Goal: Information Seeking & Learning: Learn about a topic

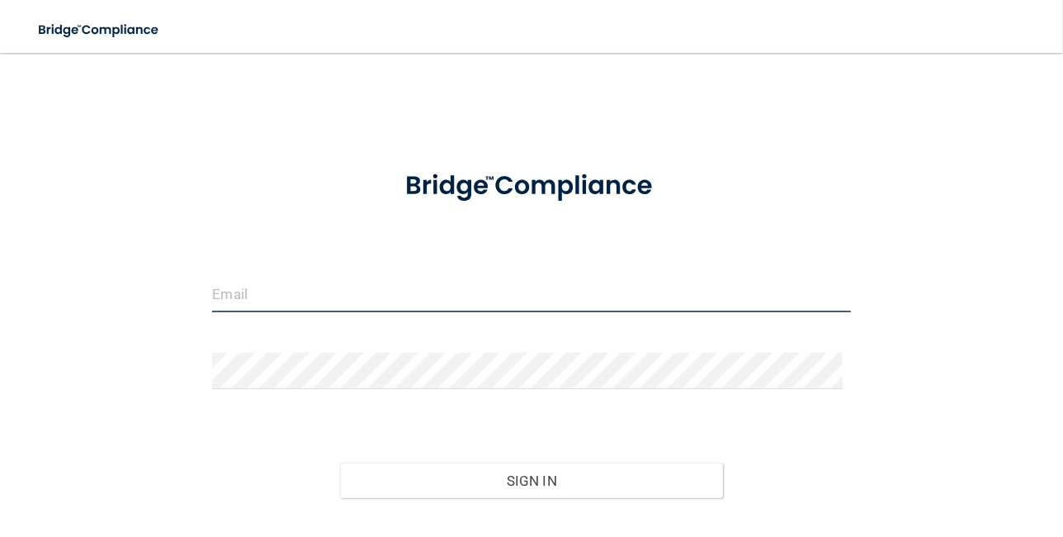
click at [329, 282] on input "email" at bounding box center [531, 293] width 638 height 37
type input "[EMAIL_ADDRESS][DOMAIN_NAME]"
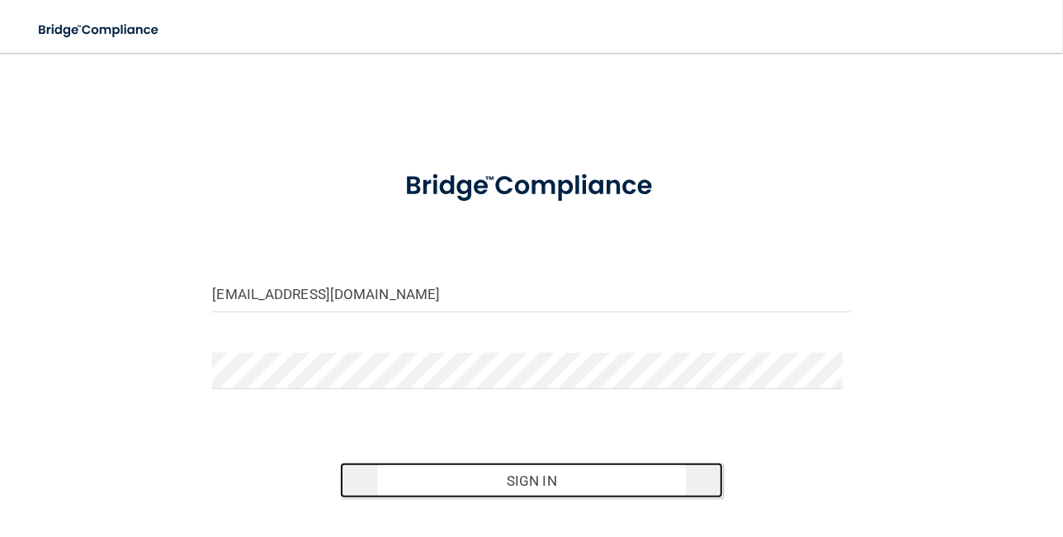
click at [479, 463] on button "Sign In" at bounding box center [531, 480] width 383 height 36
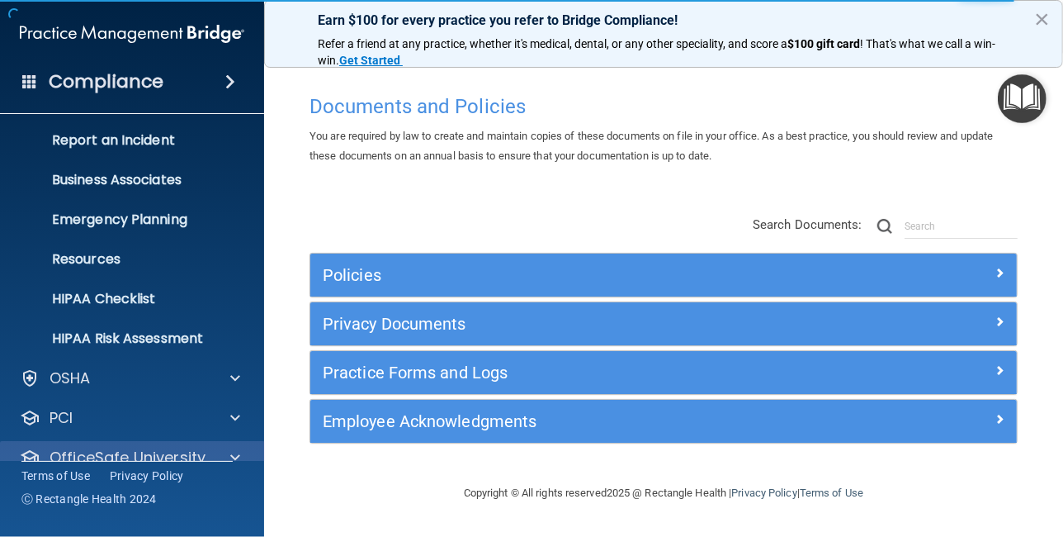
scroll to position [148, 0]
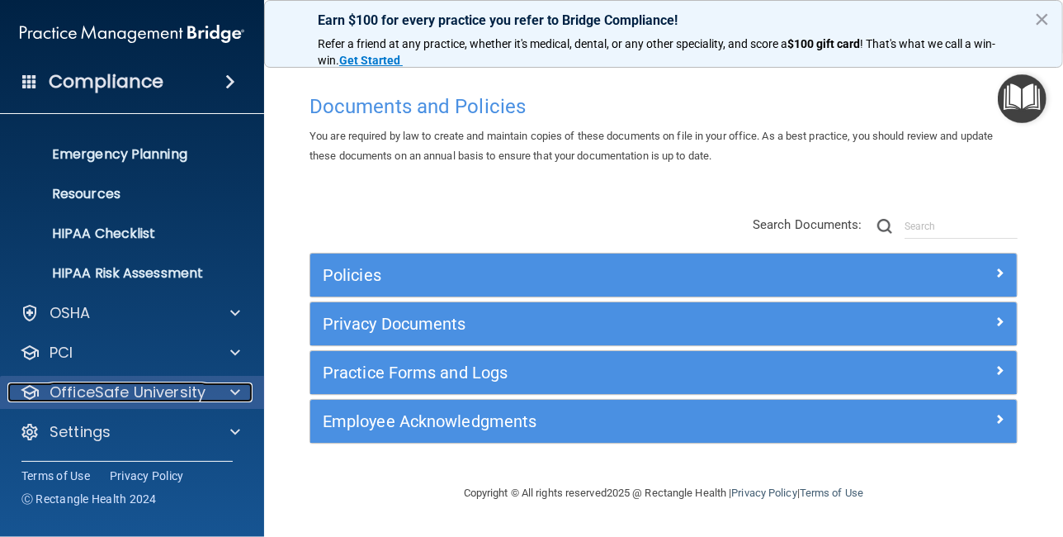
click at [233, 390] on span at bounding box center [235, 392] width 10 height 20
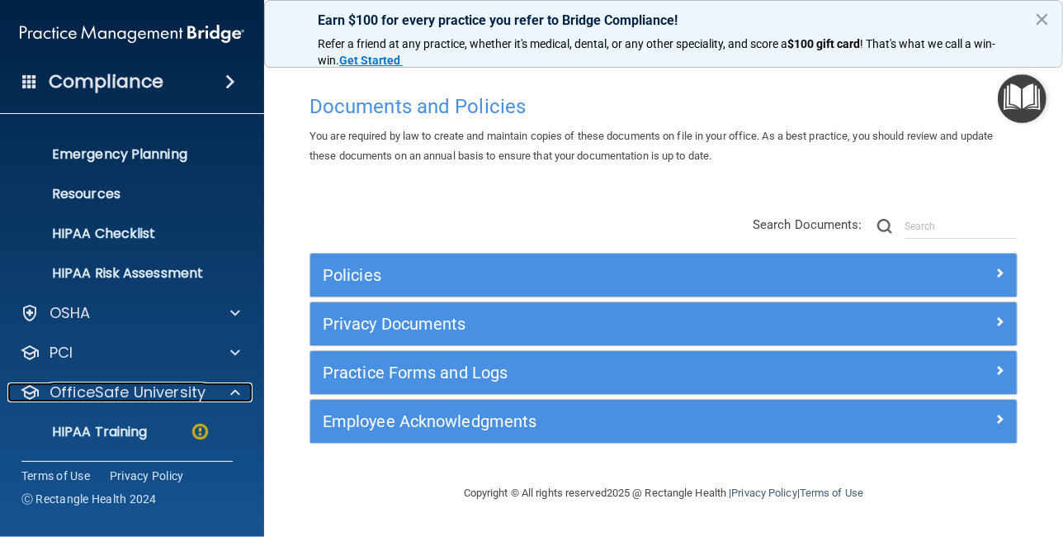
scroll to position [266, 0]
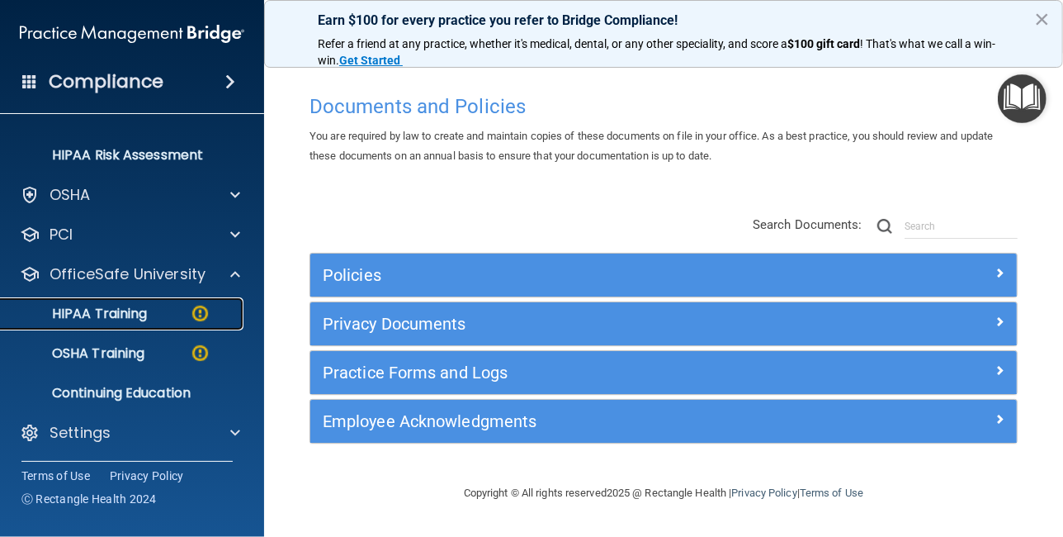
click at [116, 311] on p "HIPAA Training" at bounding box center [79, 313] width 136 height 17
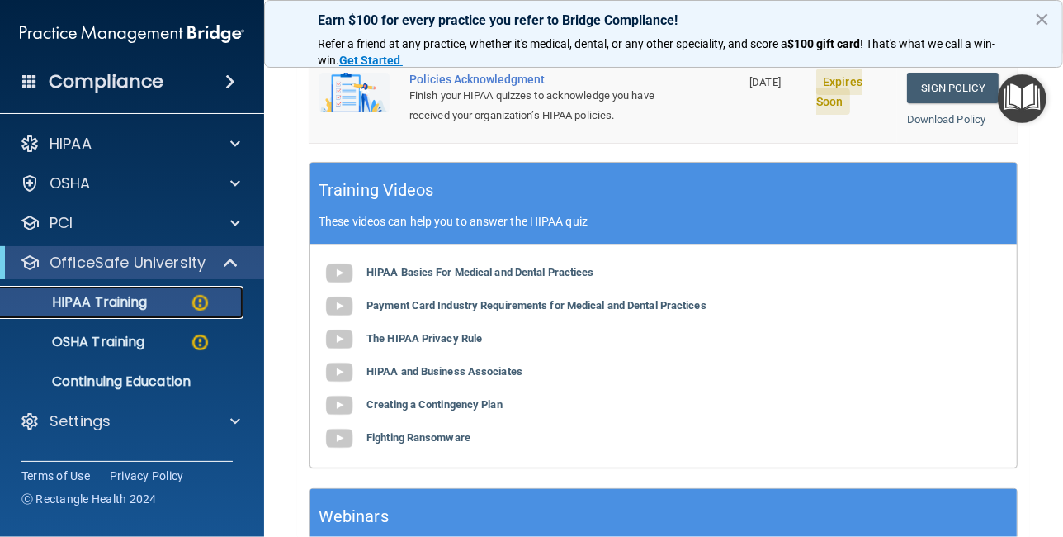
scroll to position [648, 0]
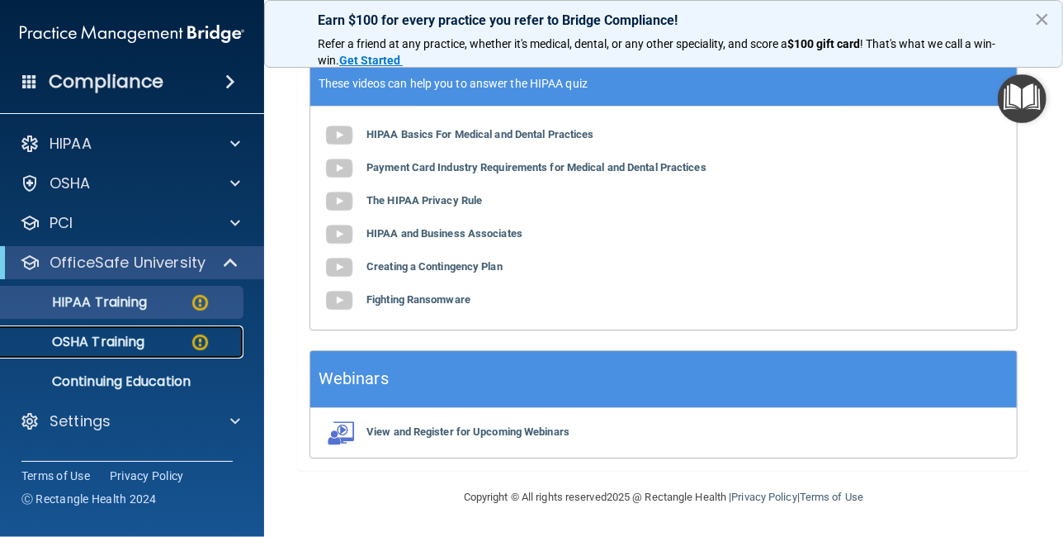
click at [205, 338] on img at bounding box center [200, 342] width 21 height 21
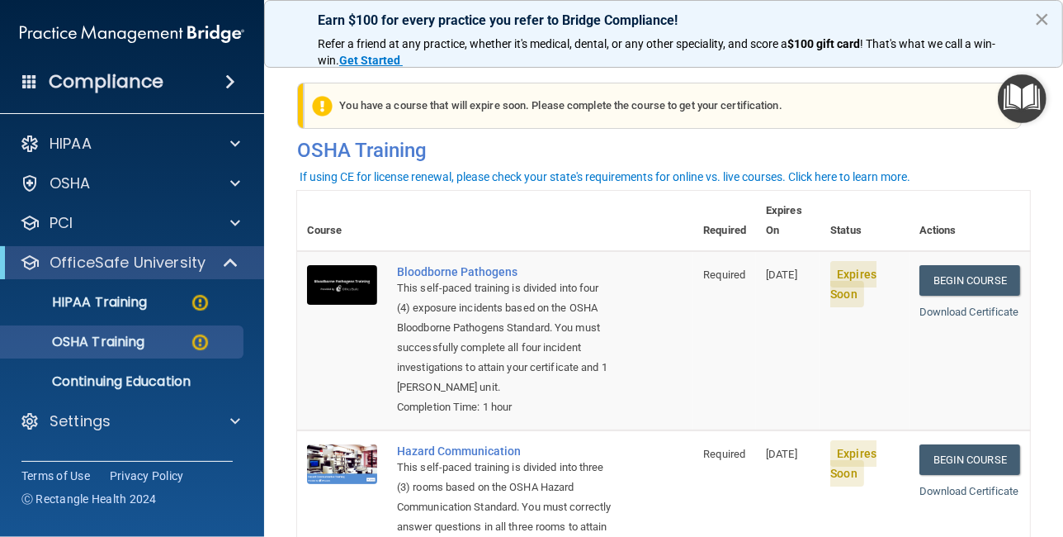
click at [1039, 17] on button "×" at bounding box center [1042, 19] width 16 height 26
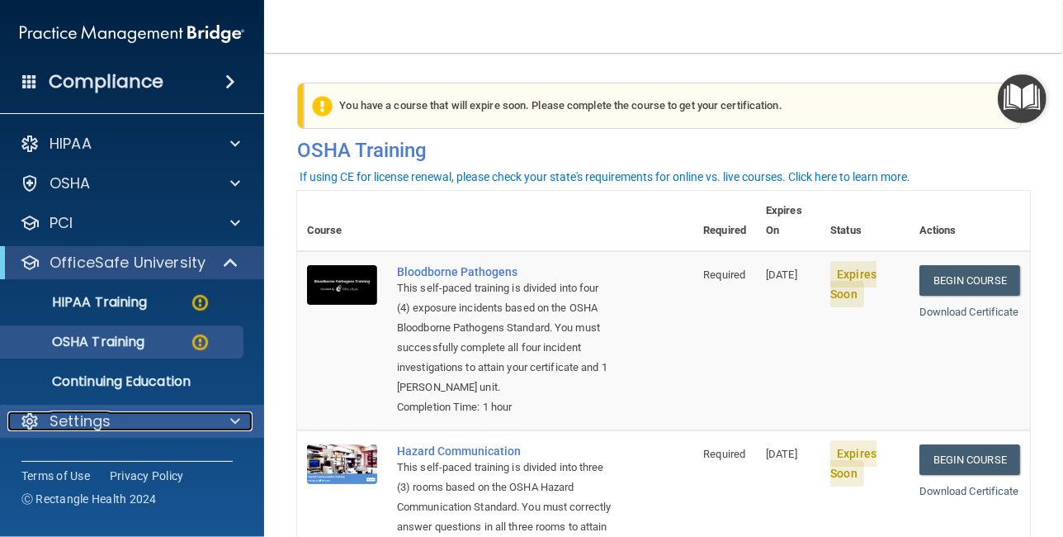
click at [94, 422] on p "Settings" at bounding box center [80, 421] width 61 height 20
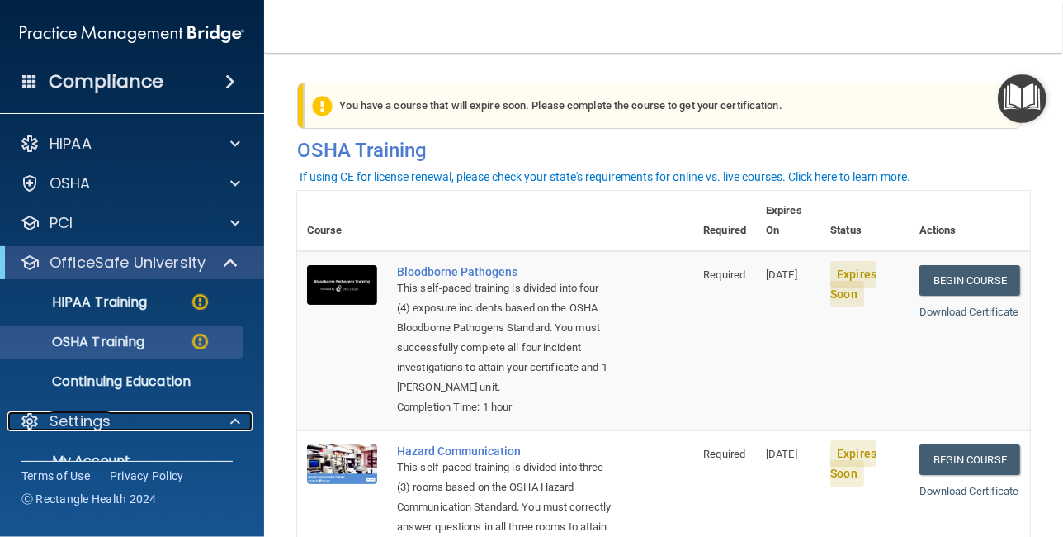
scroll to position [148, 0]
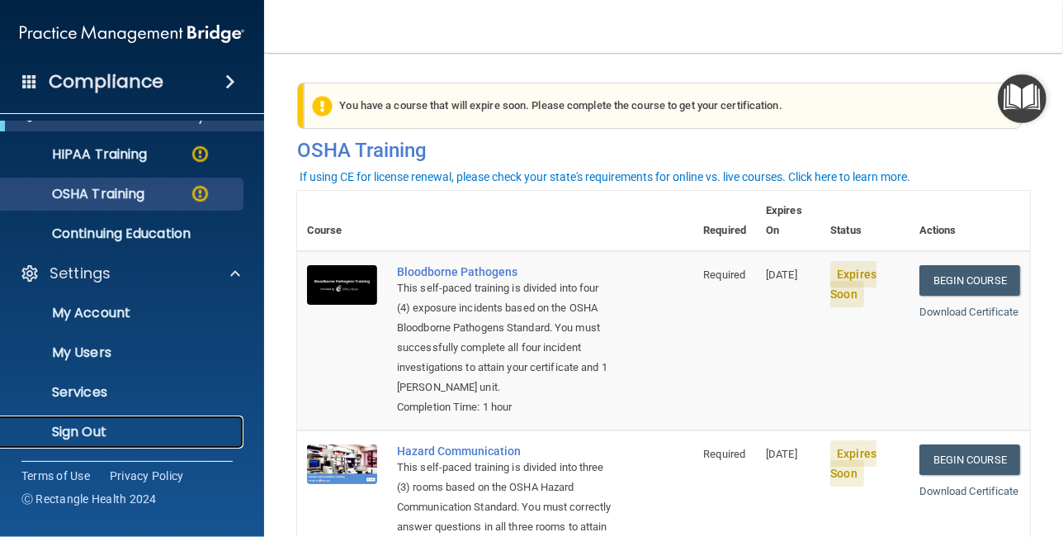
click at [87, 428] on p "Sign Out" at bounding box center [123, 432] width 225 height 17
